Goal: Task Accomplishment & Management: Complete application form

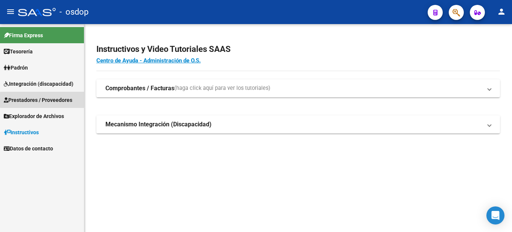
click at [65, 100] on span "Prestadores / Proveedores" at bounding box center [38, 100] width 68 height 8
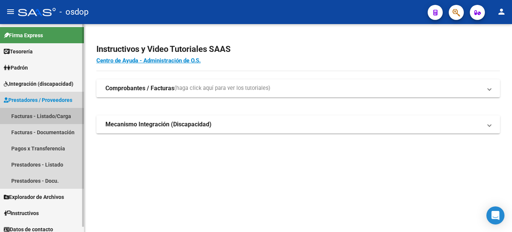
click at [57, 115] on link "Facturas - Listado/Carga" at bounding box center [42, 116] width 84 height 16
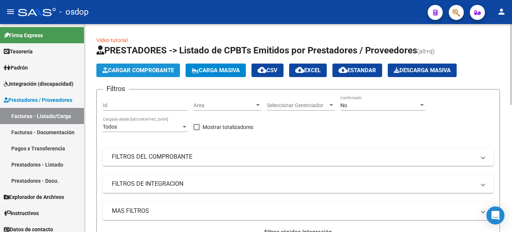
click at [131, 70] on span "Cargar Comprobante" at bounding box center [137, 70] width 71 height 7
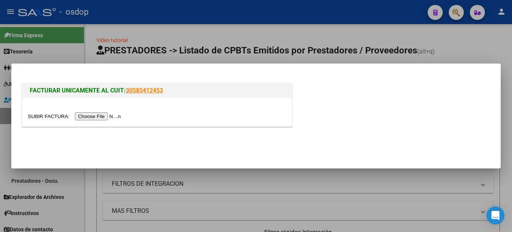
click at [99, 117] on input "file" at bounding box center [75, 116] width 95 height 8
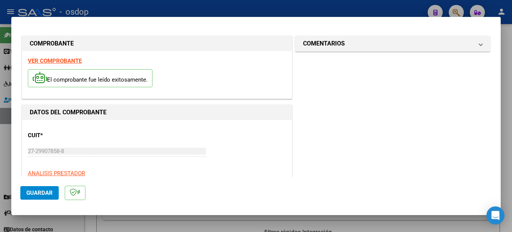
click at [72, 59] on strong "VER COMPROBANTE" at bounding box center [55, 61] width 54 height 7
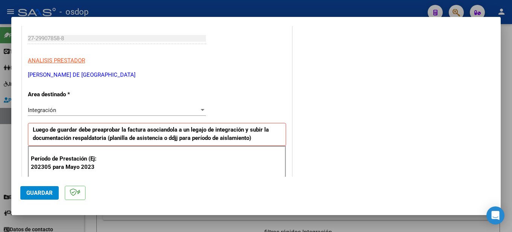
scroll to position [188, 0]
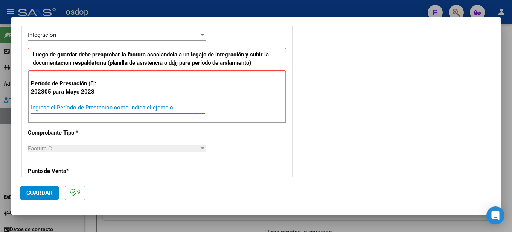
click at [64, 106] on input "Ingrese el Período de Prestación como indica el ejemplo" at bounding box center [118, 107] width 174 height 7
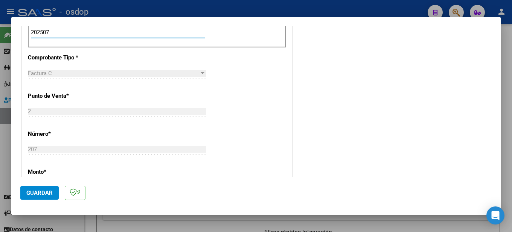
type input "202507"
click at [149, 128] on div "CUIT * 27-29907858-8 Ingresar CUIT ANALISIS PRESTADOR [PERSON_NAME] DE [GEOGRAP…" at bounding box center [156, 161] width 269 height 609
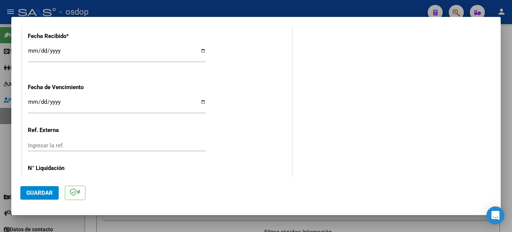
scroll to position [554, 0]
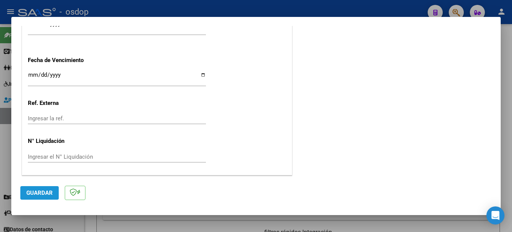
click at [35, 191] on span "Guardar" at bounding box center [39, 193] width 26 height 7
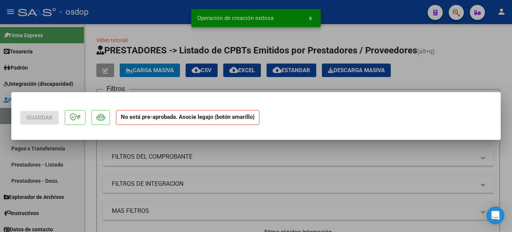
scroll to position [0, 0]
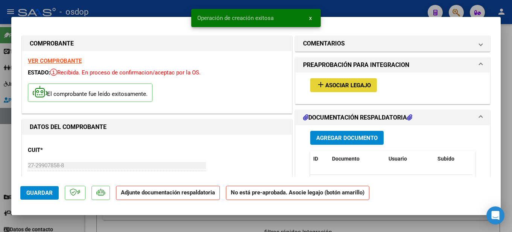
click at [336, 83] on span "Asociar Legajo" at bounding box center [348, 85] width 46 height 7
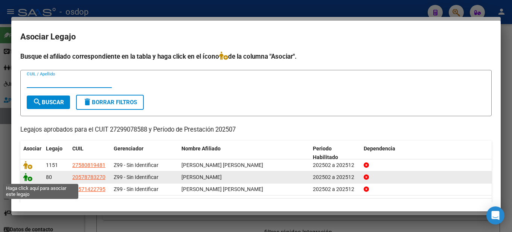
click at [30, 179] on icon at bounding box center [27, 177] width 9 height 8
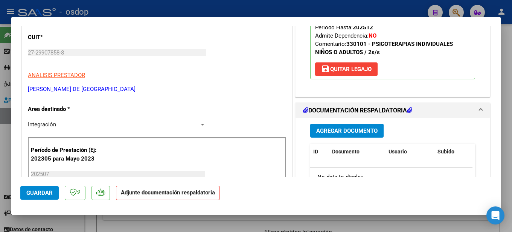
scroll to position [150, 0]
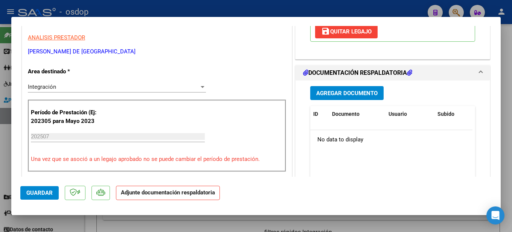
click at [355, 96] on span "Agregar Documento" at bounding box center [346, 93] width 61 height 7
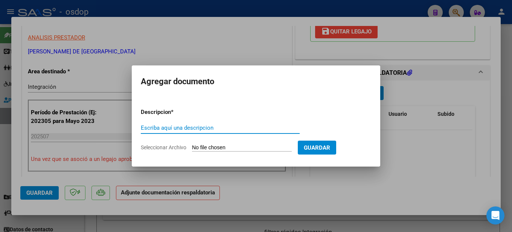
click at [200, 128] on input "Escriba aquí una descripcion" at bounding box center [220, 127] width 159 height 7
type input "se adjunta planilla de asistencia julio, [PERSON_NAME], terapia psicología"
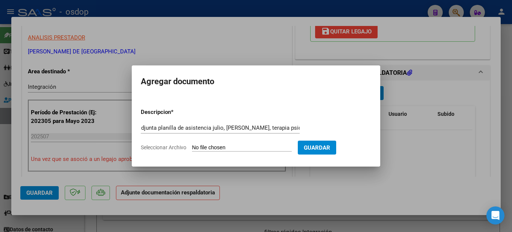
scroll to position [0, 0]
click at [251, 144] on input "Seleccionar Archivo" at bounding box center [242, 147] width 100 height 7
type input "C:\fakepath\Planilla de asistencia [PERSON_NAME].pdf"
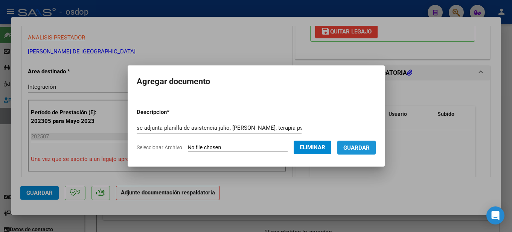
click at [369, 149] on span "Guardar" at bounding box center [356, 147] width 26 height 7
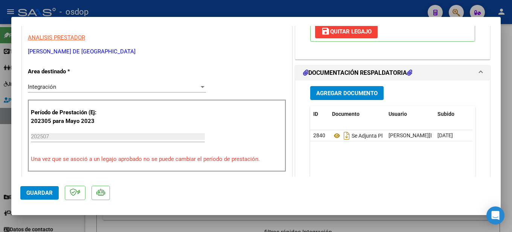
click at [508, 52] on div at bounding box center [256, 116] width 512 height 232
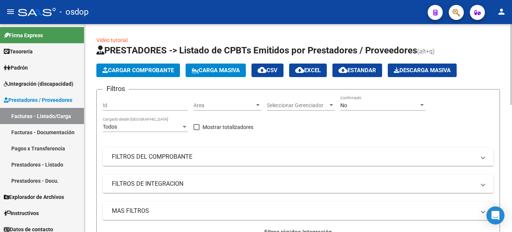
click at [123, 69] on span "Cargar Comprobante" at bounding box center [137, 70] width 71 height 7
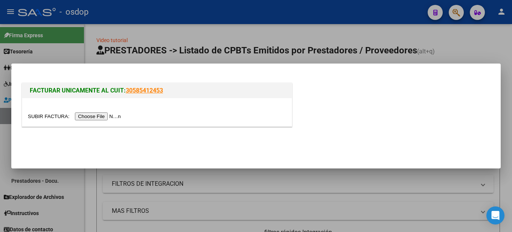
click at [107, 118] on input "file" at bounding box center [75, 116] width 95 height 8
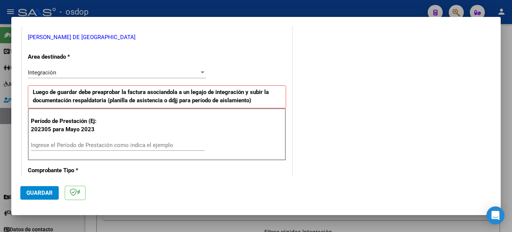
scroll to position [188, 0]
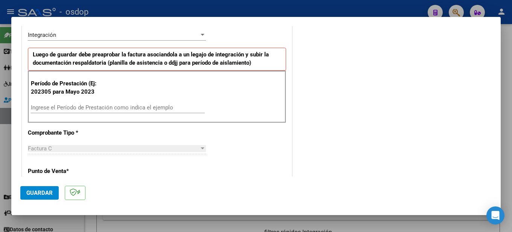
click at [62, 109] on input "Ingrese el Período de Prestación como indica el ejemplo" at bounding box center [118, 107] width 174 height 7
type input "202507"
click at [118, 138] on div "CUIT * 27-29907858-8 Ingresar CUIT ANALISIS PRESTADOR [PERSON_NAME] DE [GEOGRAP…" at bounding box center [156, 236] width 269 height 609
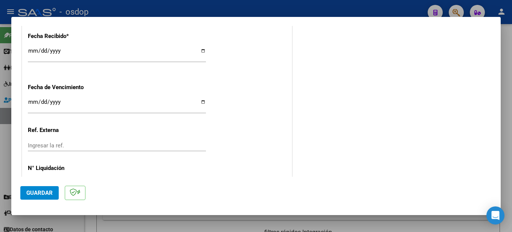
scroll to position [554, 0]
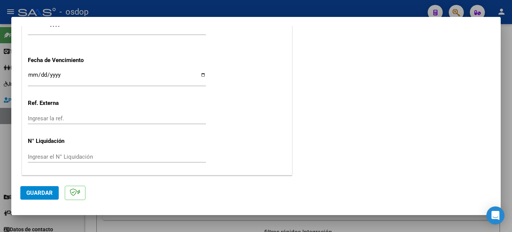
click at [32, 193] on span "Guardar" at bounding box center [39, 193] width 26 height 7
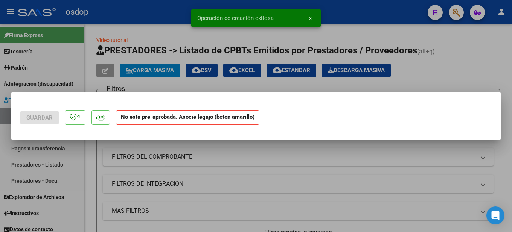
scroll to position [0, 0]
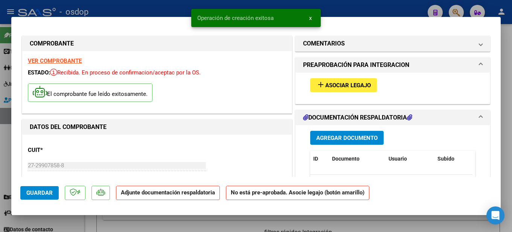
click at [336, 84] on span "Asociar Legajo" at bounding box center [348, 85] width 46 height 7
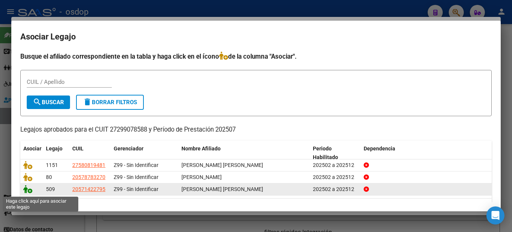
click at [30, 192] on icon at bounding box center [27, 189] width 9 height 8
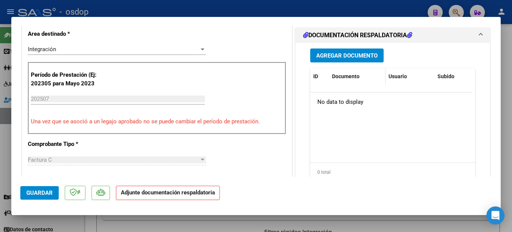
scroll to position [150, 0]
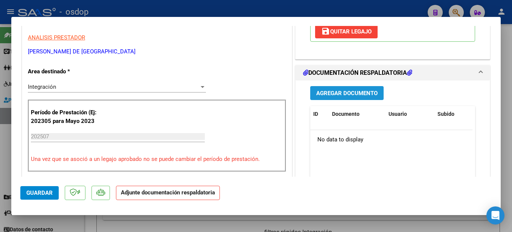
click at [346, 97] on span "Agregar Documento" at bounding box center [346, 93] width 61 height 7
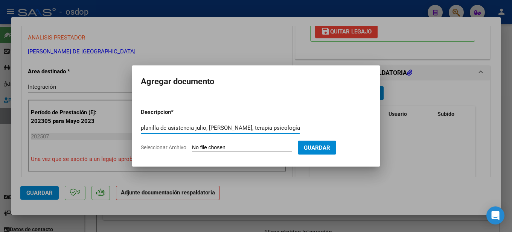
type input "planilla de asistencia julio, [PERSON_NAME], terapia psicología"
click at [257, 142] on form "Descripcion * planilla de asistencia julio, [PERSON_NAME], terapia psicología E…" at bounding box center [256, 129] width 230 height 55
click at [240, 146] on input "Seleccionar Archivo" at bounding box center [242, 147] width 100 height 7
type input "C:\fakepath\asistencia mes de [PERSON_NAME] psicologia.pdf"
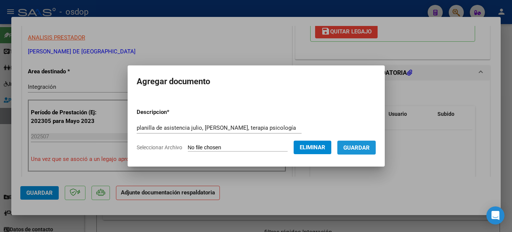
click at [361, 149] on span "Guardar" at bounding box center [356, 147] width 26 height 7
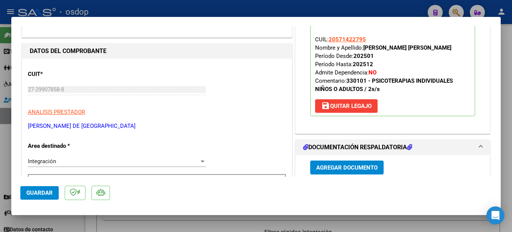
scroll to position [0, 0]
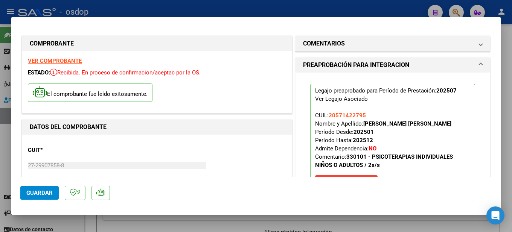
click at [506, 69] on div at bounding box center [256, 116] width 512 height 232
